Goal: Task Accomplishment & Management: Manage account settings

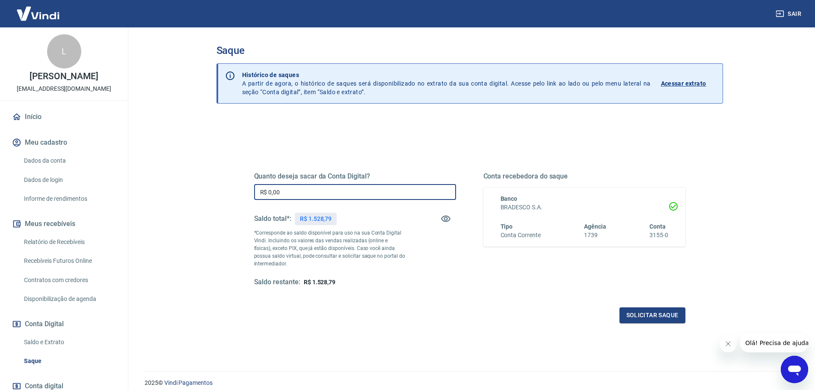
drag, startPoint x: 294, startPoint y: 192, endPoint x: 251, endPoint y: 186, distance: 44.1
click at [251, 186] on div "Quanto deseja sacar da Conta Digital? R$ 0,00 ​ Saldo total*: R$ 1.528,79 *Corr…" at bounding box center [470, 233] width 452 height 199
type input "R$ 1.000,00"
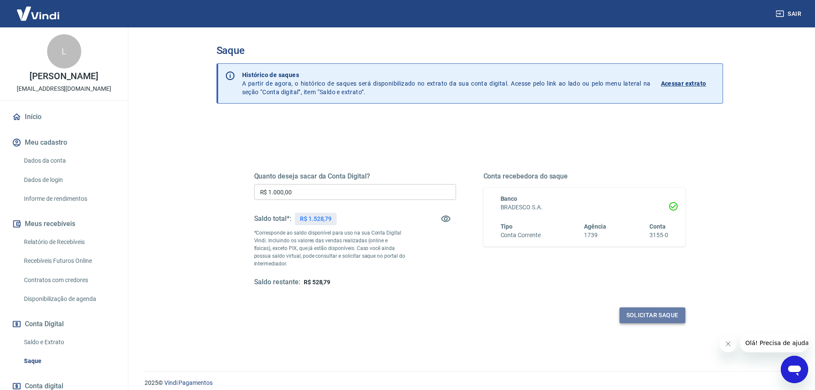
click at [630, 318] on button "Solicitar saque" at bounding box center [652, 315] width 66 height 16
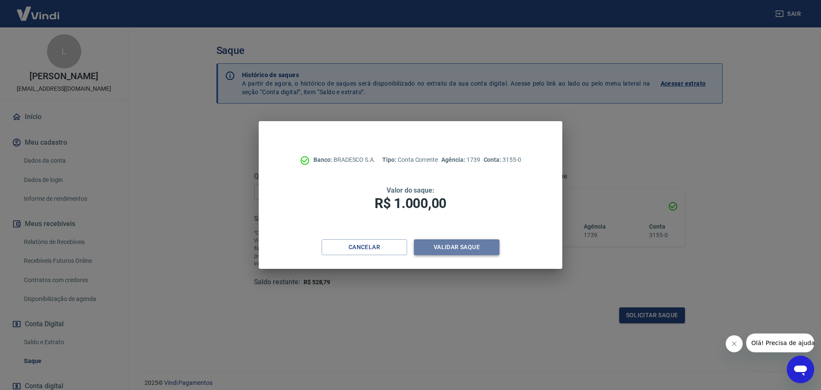
click at [466, 250] on button "Validar saque" at bounding box center [457, 247] width 86 height 16
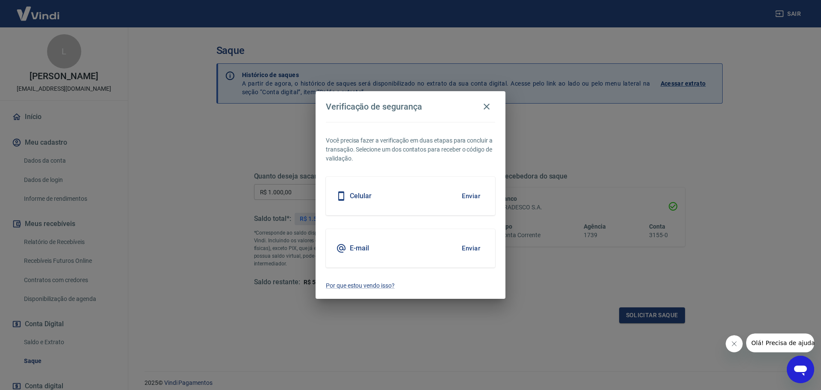
click at [427, 202] on div "Celular Enviar" at bounding box center [410, 196] width 169 height 38
click at [358, 196] on h5 "Celular" at bounding box center [361, 196] width 22 height 9
click at [471, 194] on button "Enviar" at bounding box center [471, 196] width 28 height 18
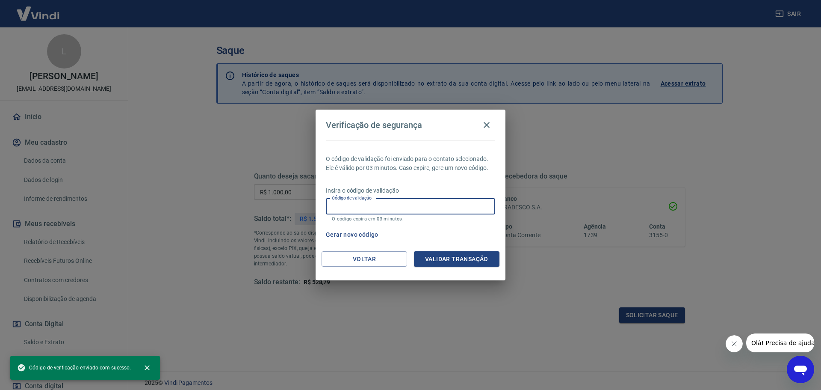
click at [420, 206] on input "Código de validação" at bounding box center [410, 206] width 169 height 16
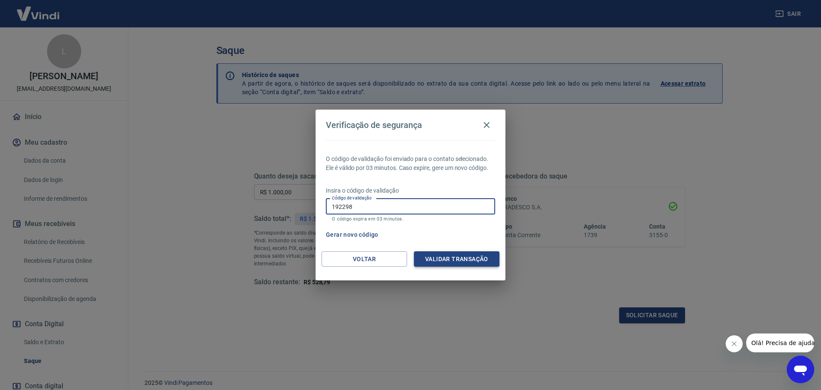
type input "192298"
click at [450, 258] on button "Validar transação" at bounding box center [457, 259] width 86 height 16
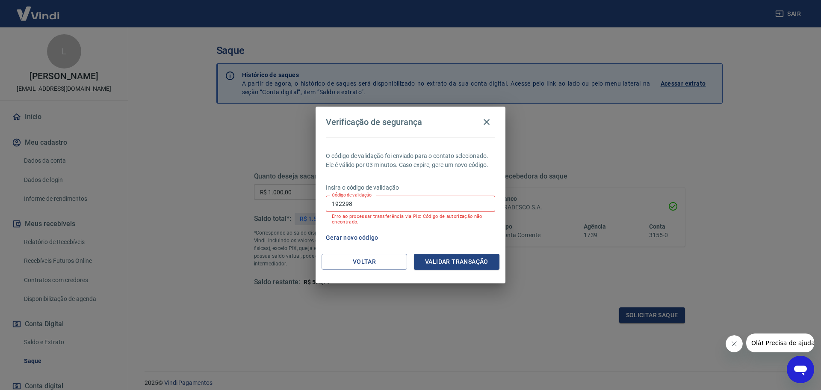
click at [357, 238] on button "Gerar novo código" at bounding box center [352, 238] width 59 height 16
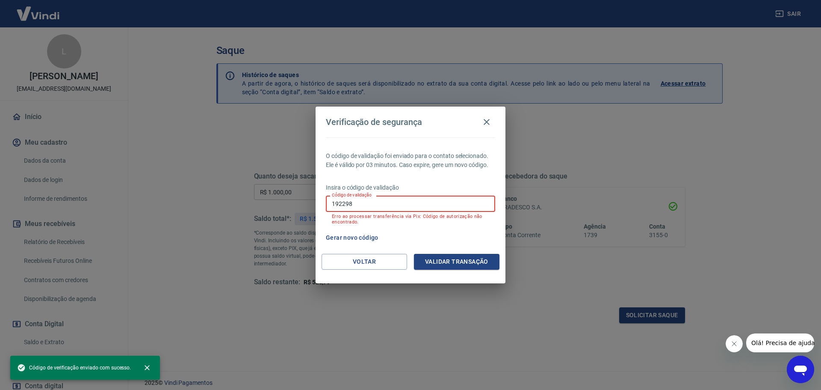
drag, startPoint x: 308, startPoint y: 201, endPoint x: 389, endPoint y: 223, distance: 83.7
click at [300, 201] on div "Verificação de segurança O código de validação foi enviado para o contato selec…" at bounding box center [410, 195] width 821 height 390
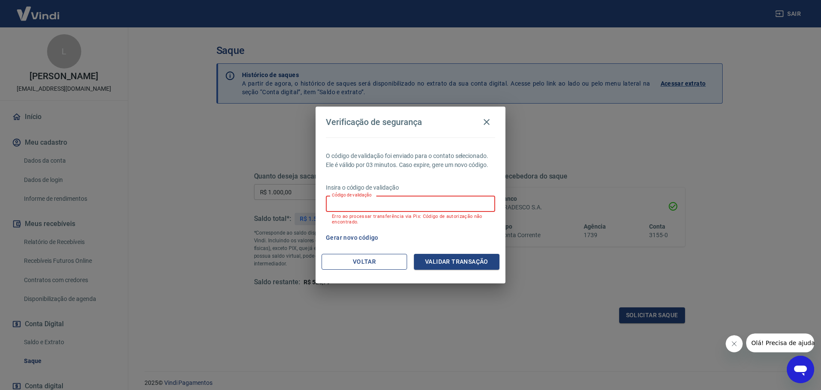
click at [352, 259] on button "Voltar" at bounding box center [365, 262] width 86 height 16
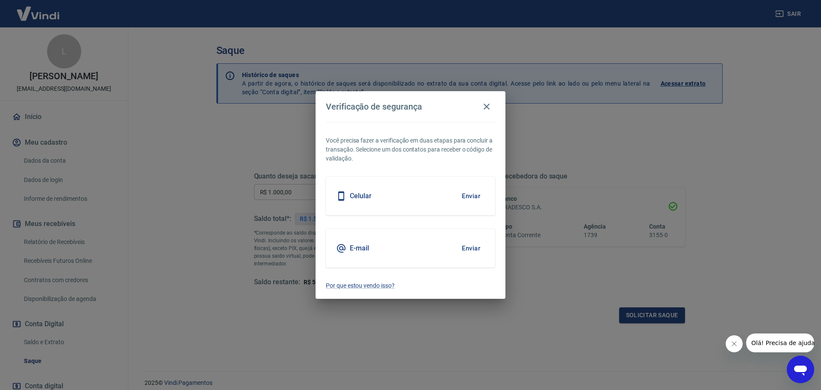
click at [359, 248] on h5 "E-mail" at bounding box center [359, 248] width 19 height 9
click at [473, 249] on button "Enviar" at bounding box center [471, 248] width 28 height 18
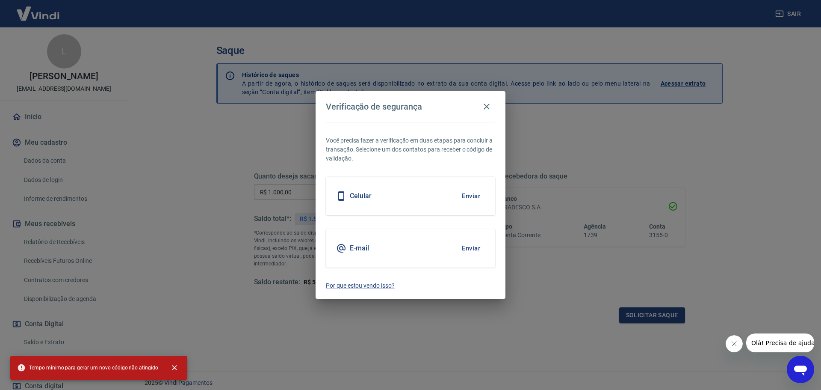
click at [465, 249] on button "Enviar" at bounding box center [471, 248] width 28 height 18
click at [489, 109] on icon "button" at bounding box center [487, 107] width 6 height 6
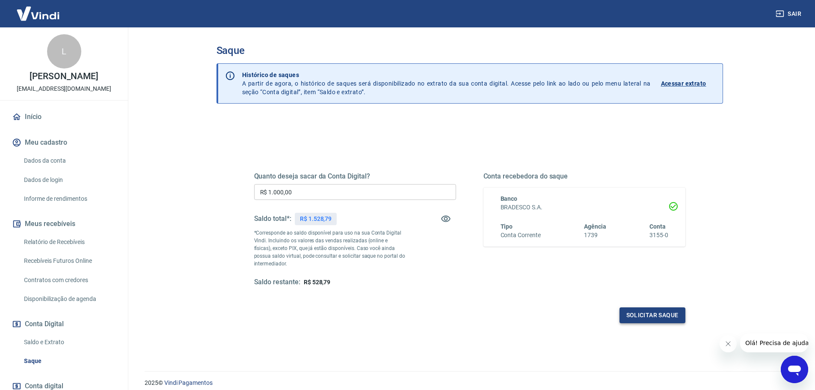
click at [640, 316] on button "Solicitar saque" at bounding box center [652, 315] width 66 height 16
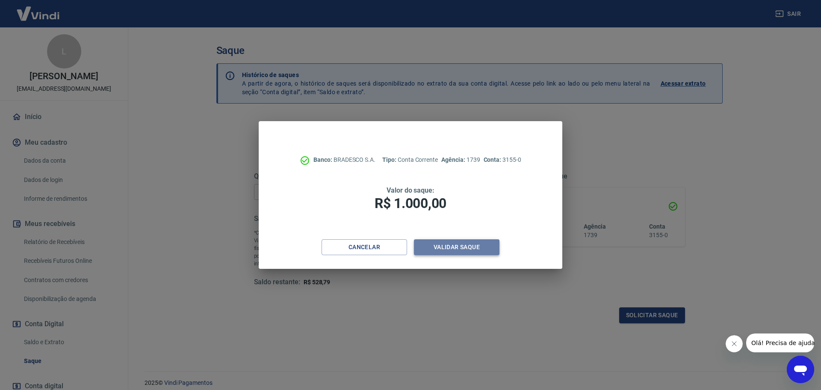
click at [443, 247] on button "Validar saque" at bounding box center [457, 247] width 86 height 16
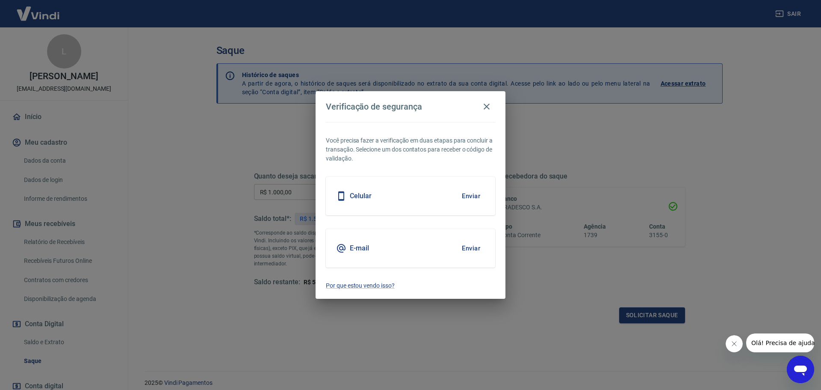
click at [466, 249] on button "Enviar" at bounding box center [471, 248] width 28 height 18
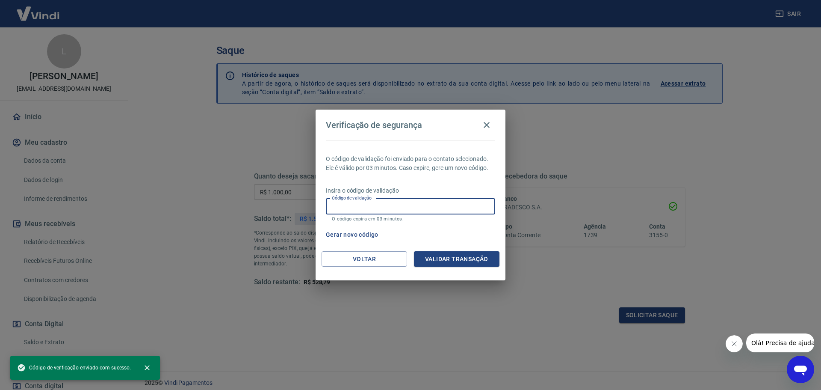
click at [350, 209] on input "Código de validação" at bounding box center [410, 206] width 169 height 16
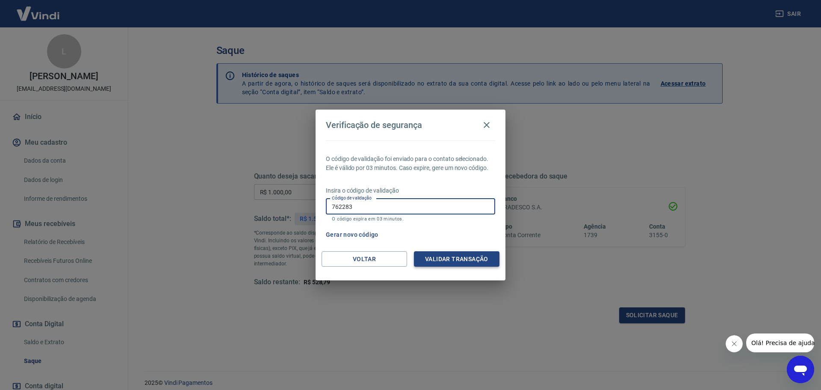
type input "762283"
click at [457, 256] on button "Validar transação" at bounding box center [457, 259] width 86 height 16
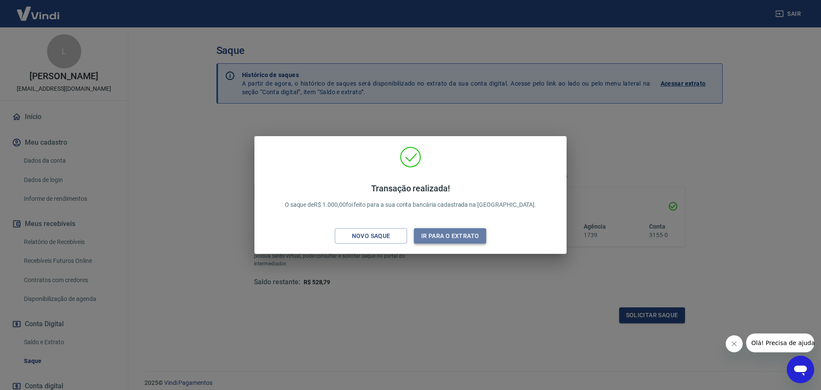
click at [460, 242] on button "Ir para o extrato" at bounding box center [450, 236] width 72 height 16
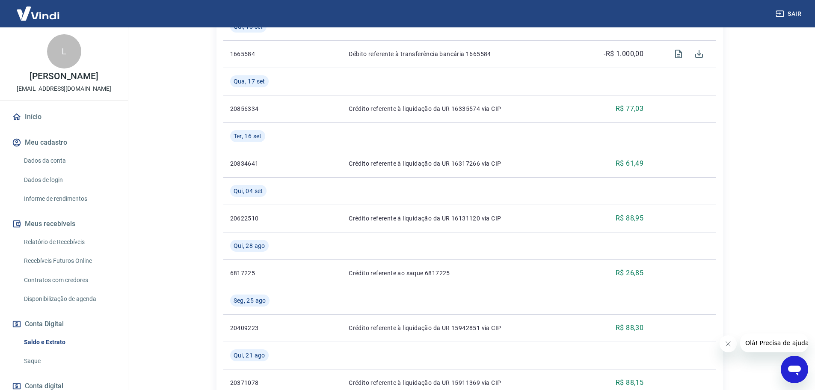
scroll to position [257, 0]
